Goal: Task Accomplishment & Management: Use online tool/utility

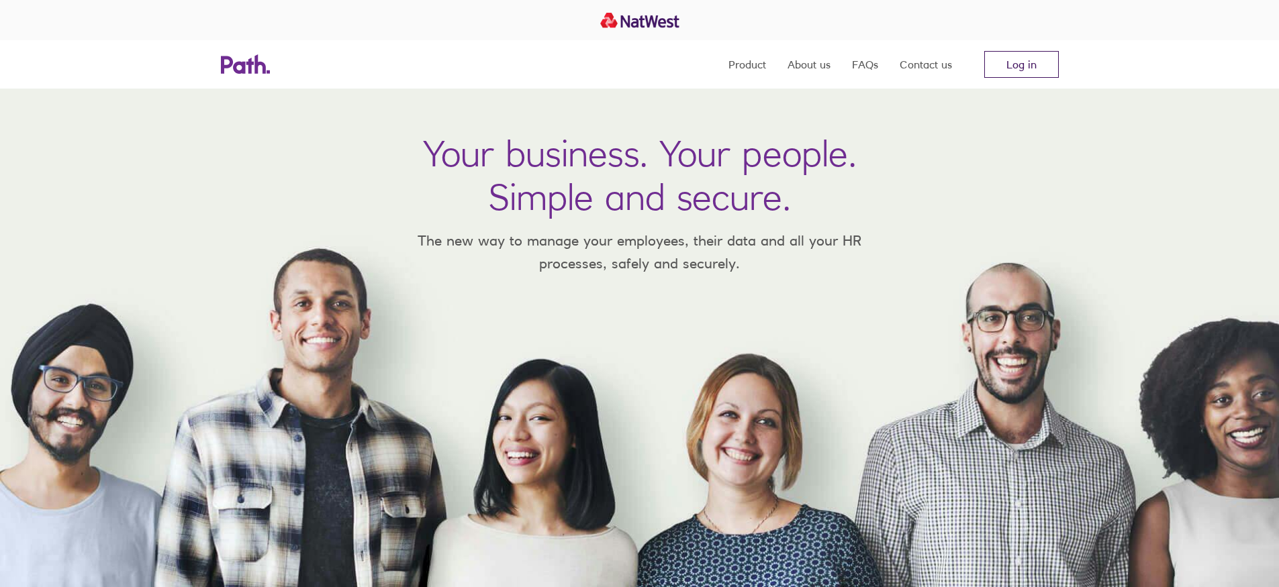
click at [1024, 55] on link "Log in" at bounding box center [1021, 64] width 75 height 27
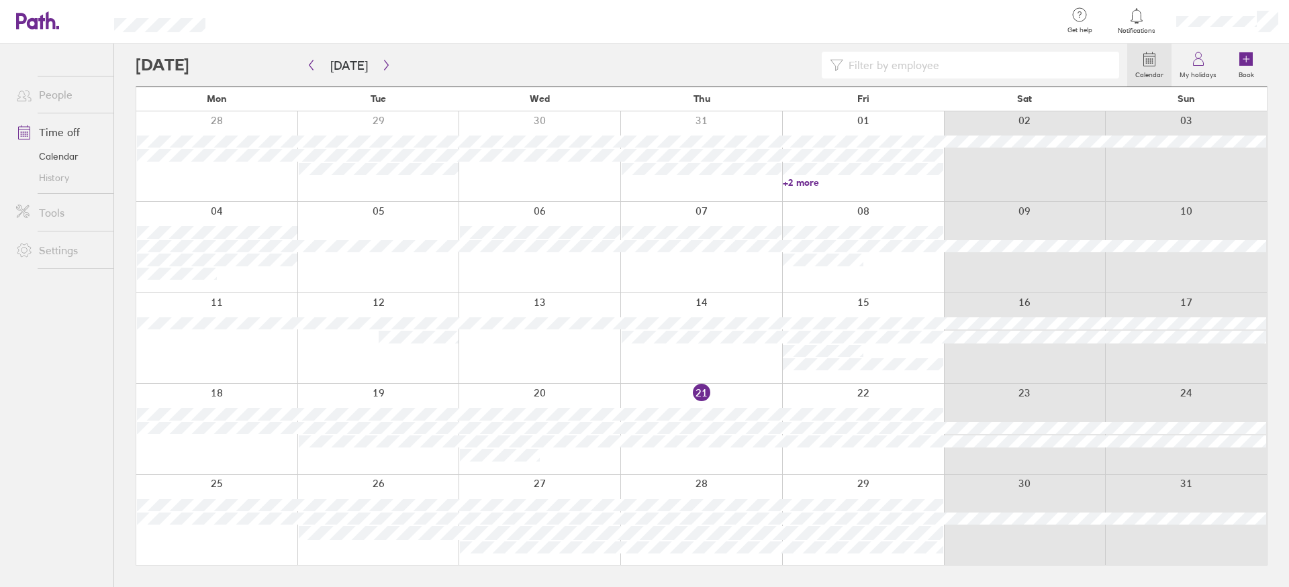
click at [774, 450] on div at bounding box center [701, 429] width 162 height 90
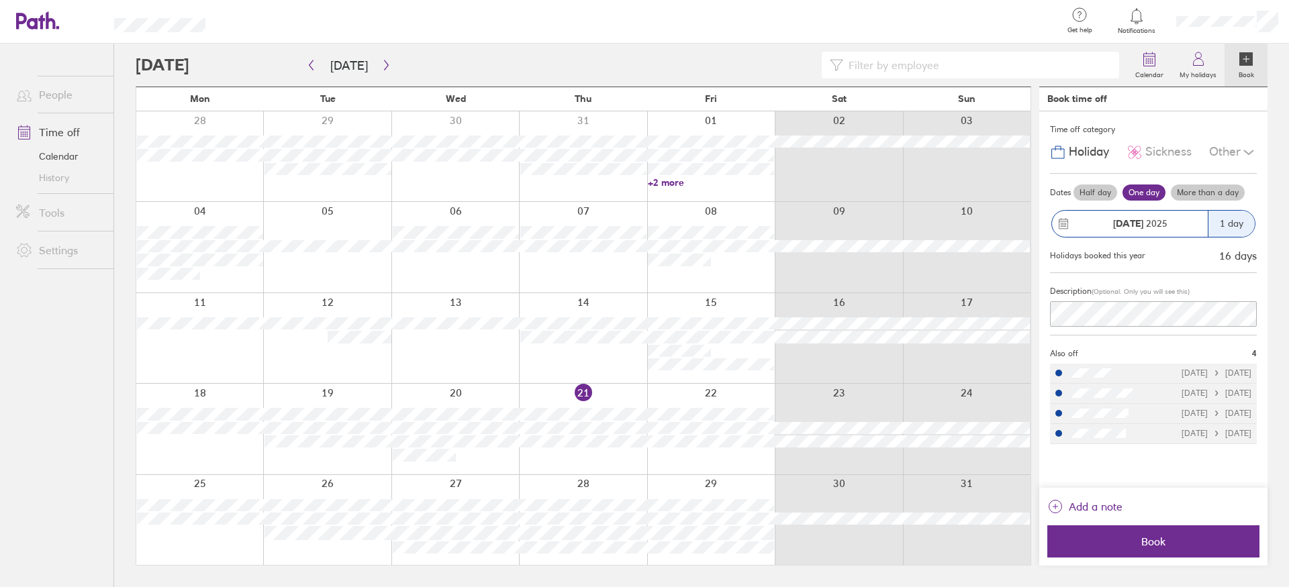
click at [401, 68] on div at bounding box center [632, 65] width 992 height 27
click at [385, 61] on icon "button" at bounding box center [386, 65] width 10 height 11
